Goal: Task Accomplishment & Management: Use online tool/utility

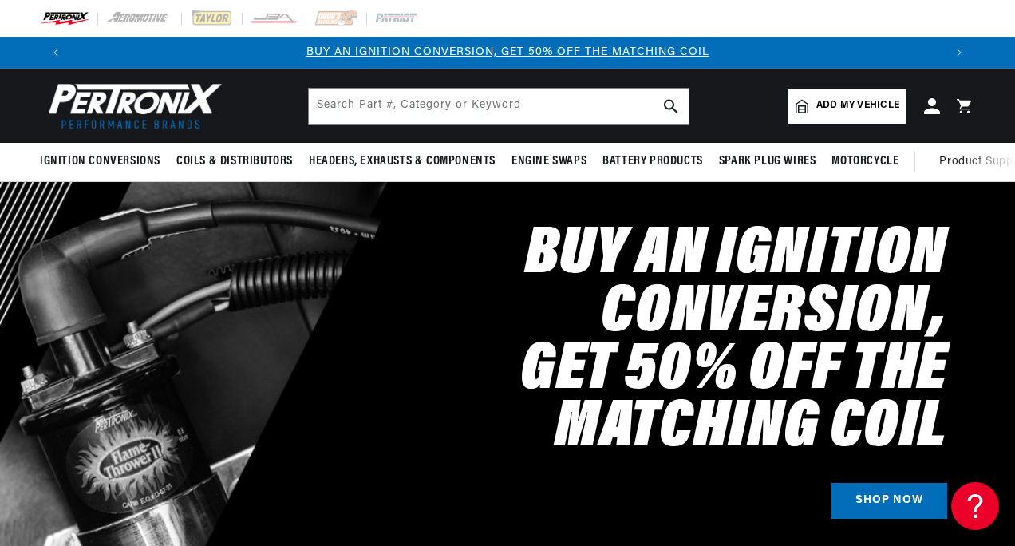
click at [839, 93] on link "Add my vehicle" at bounding box center [847, 106] width 118 height 35
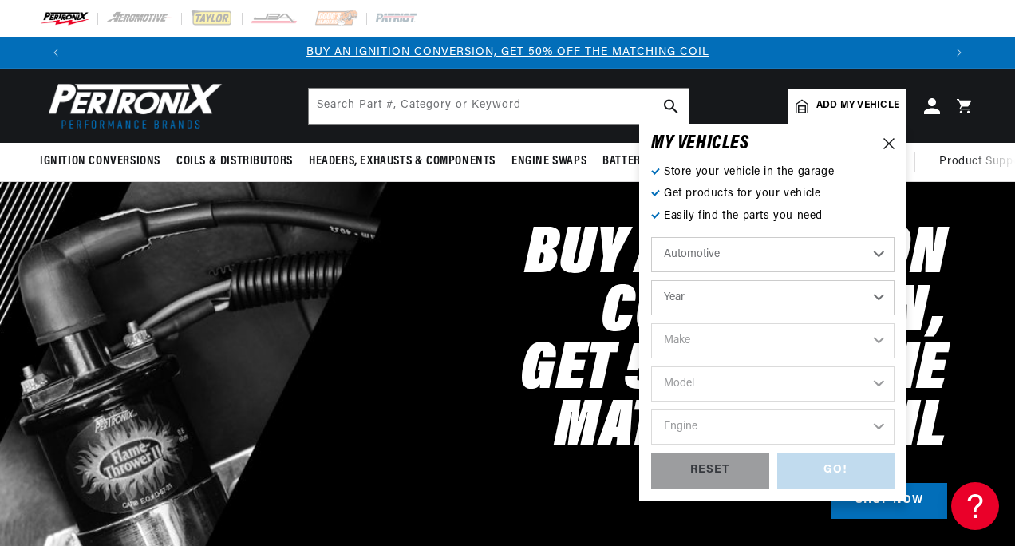
click at [728, 237] on select "Automotive Agricultural Industrial Marine Motorcycle" at bounding box center [772, 254] width 243 height 35
click at [701, 293] on select "Year [DATE] 2021 2020 2019 2018 2017 2016 2015 2014 2013 2012 2011 2010 2009 20…" at bounding box center [772, 297] width 243 height 35
select select "1989"
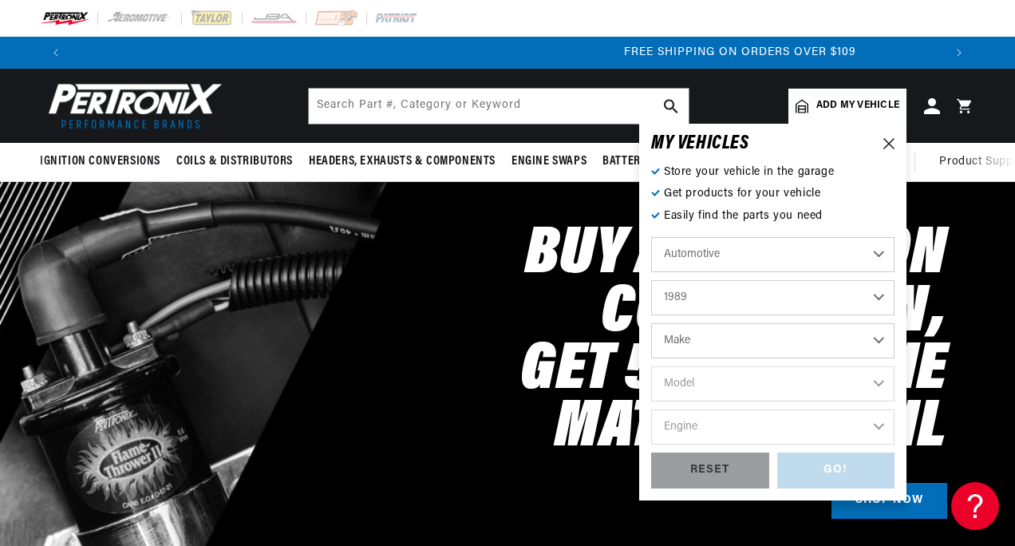
click at [691, 335] on select "Make Buick Cadillac Chevrolet Chrysler Dodge Eagle Ford GMC Hyundai [GEOGRAPHIC…" at bounding box center [772, 340] width 243 height 35
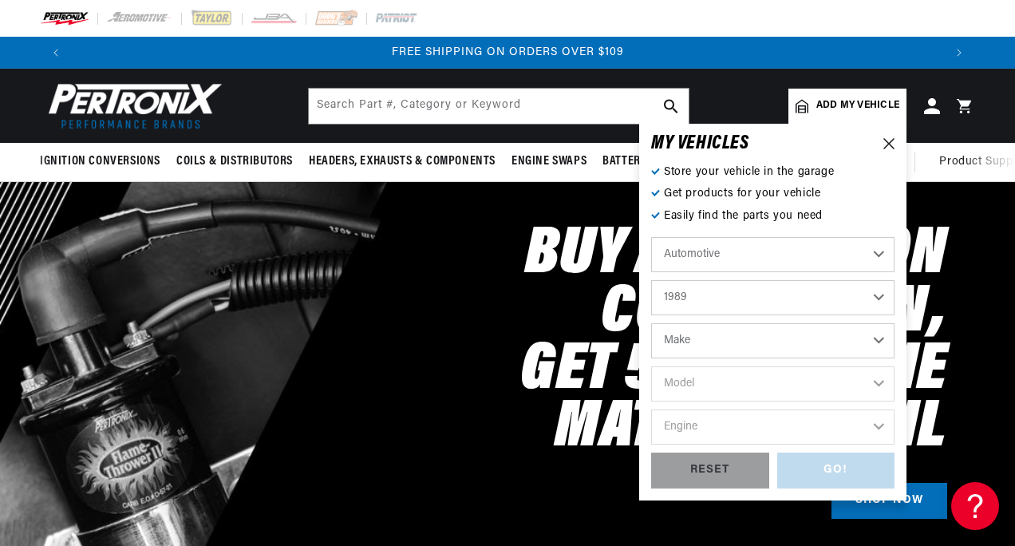
select select "Dodge"
click at [697, 378] on select "Model Aries B150 B250 B350 [GEOGRAPHIC_DATA] D100 D150 D250 D350 [GEOGRAPHIC_DA…" at bounding box center [772, 383] width 243 height 35
select select "Dakota"
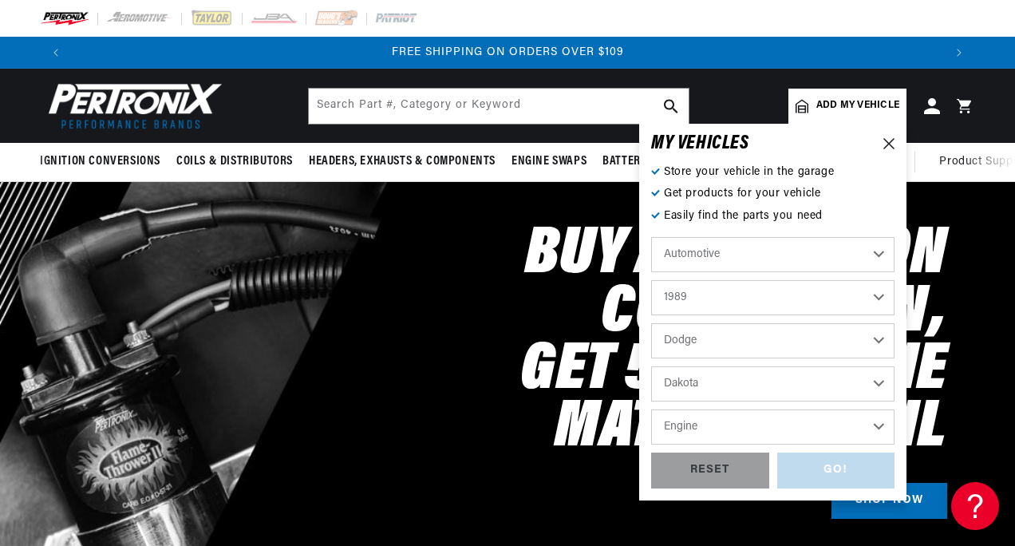
click at [697, 436] on select "Engine 2.5L 3.9L 5.2L" at bounding box center [772, 426] width 243 height 35
select select "5.2L"
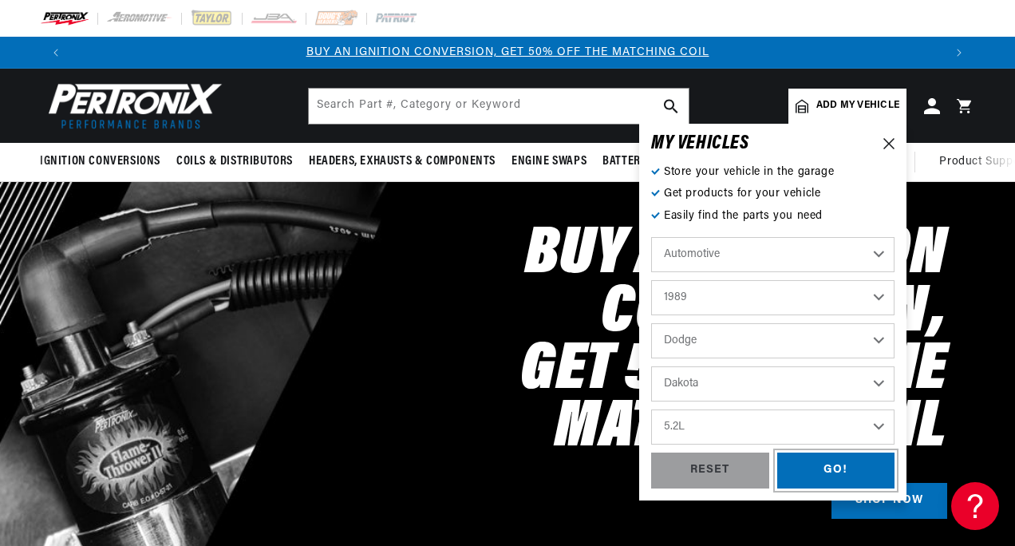
click at [811, 479] on div "GO!" at bounding box center [836, 470] width 118 height 36
select select "1989"
select select "Dodge"
select select "Dakota"
select select "5.2L"
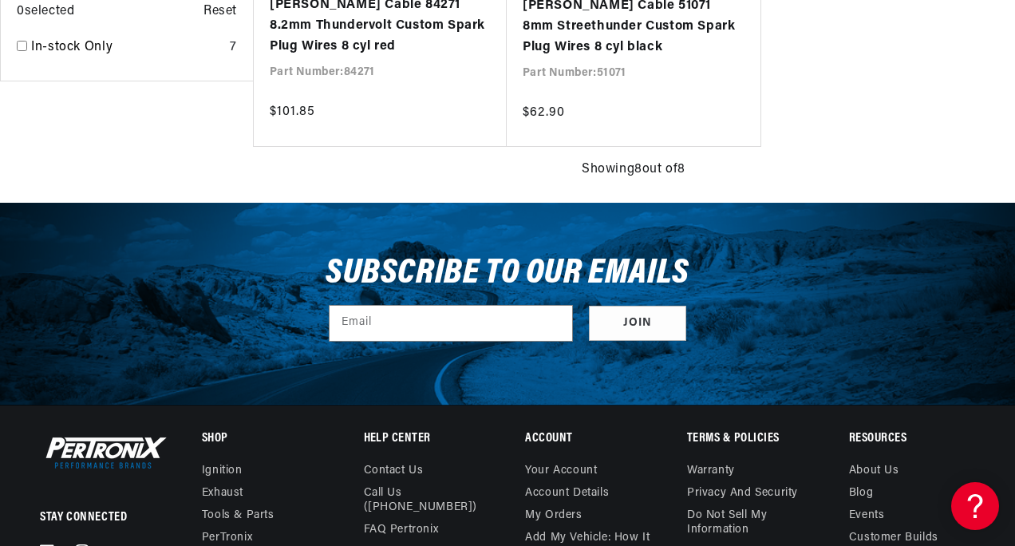
scroll to position [1445, 0]
